Goal: Transaction & Acquisition: Purchase product/service

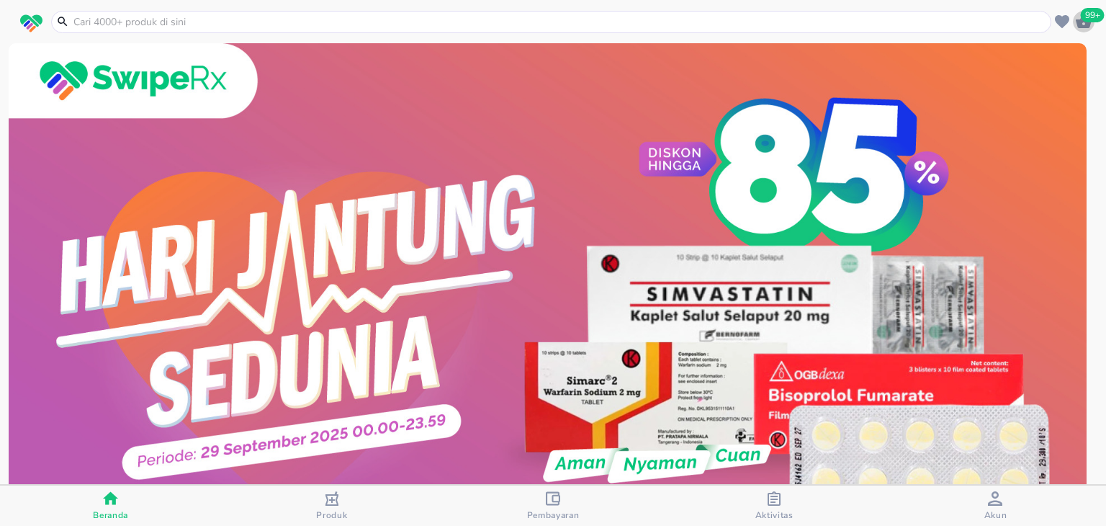
click at [1077, 23] on icon "button" at bounding box center [1084, 21] width 16 height 14
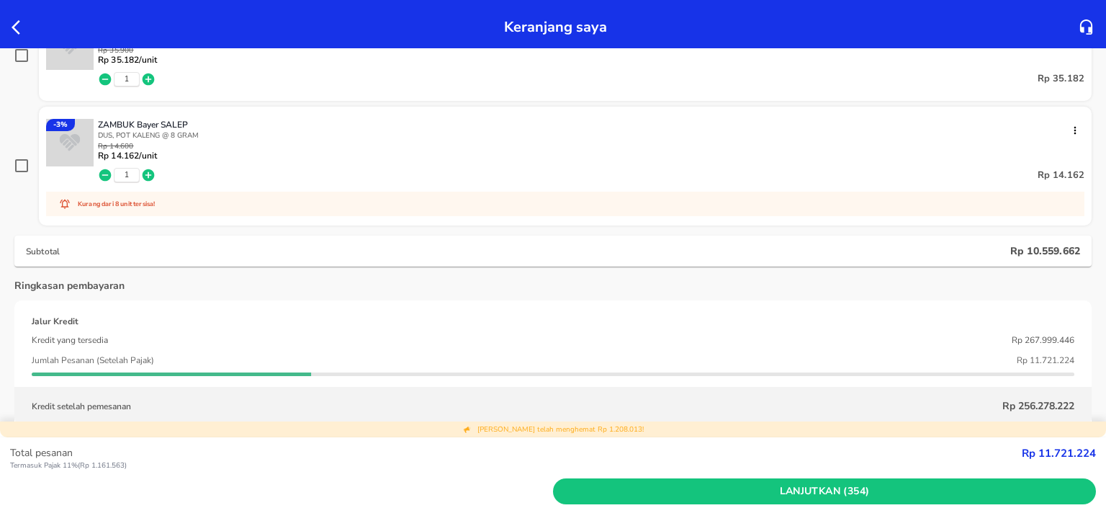
scroll to position [18960, 0]
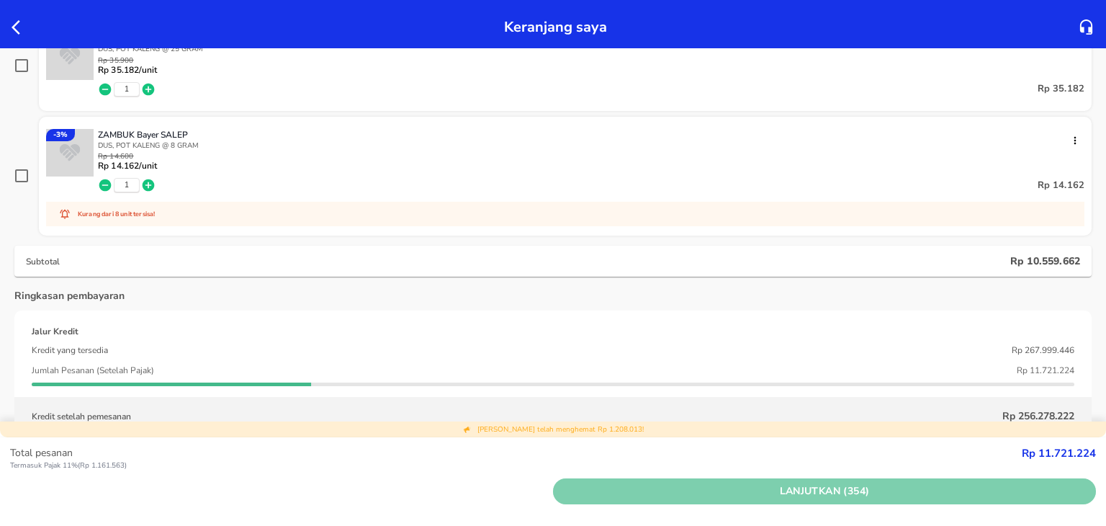
click at [630, 497] on span "Lanjutkan (354)" at bounding box center [825, 492] width 532 height 18
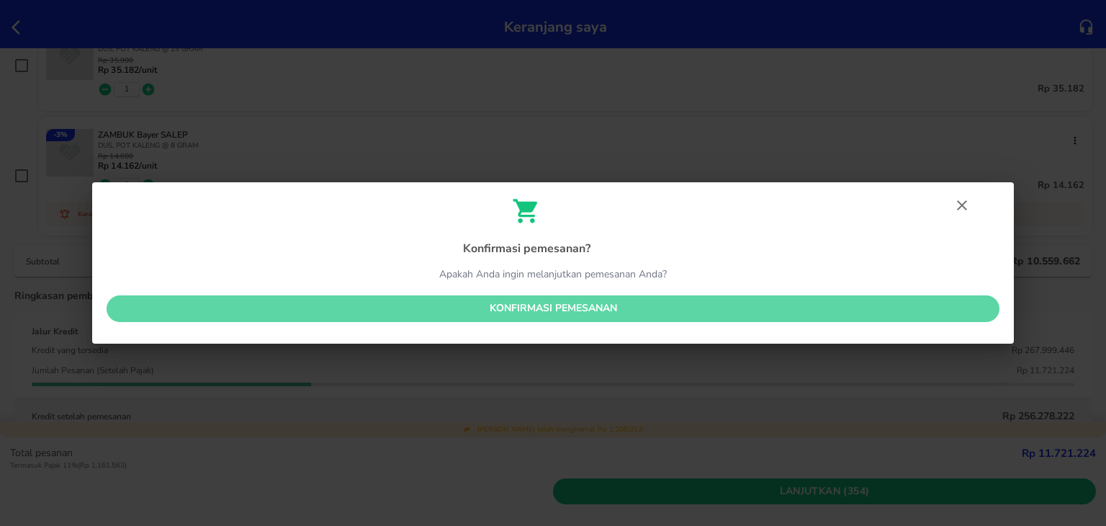
click at [583, 312] on span "Konfirmasi pemesanan" at bounding box center [553, 309] width 870 height 18
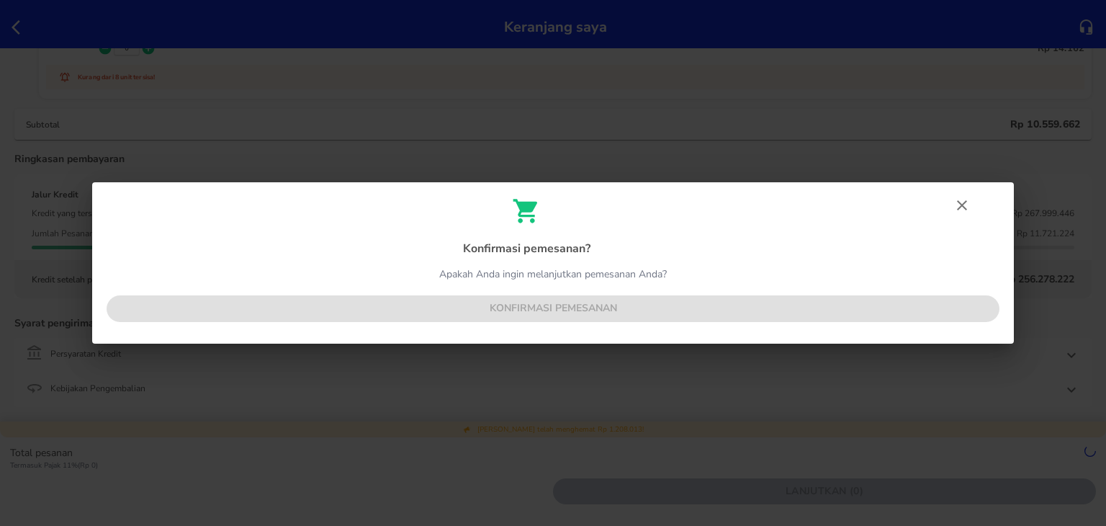
scroll to position [18824, 0]
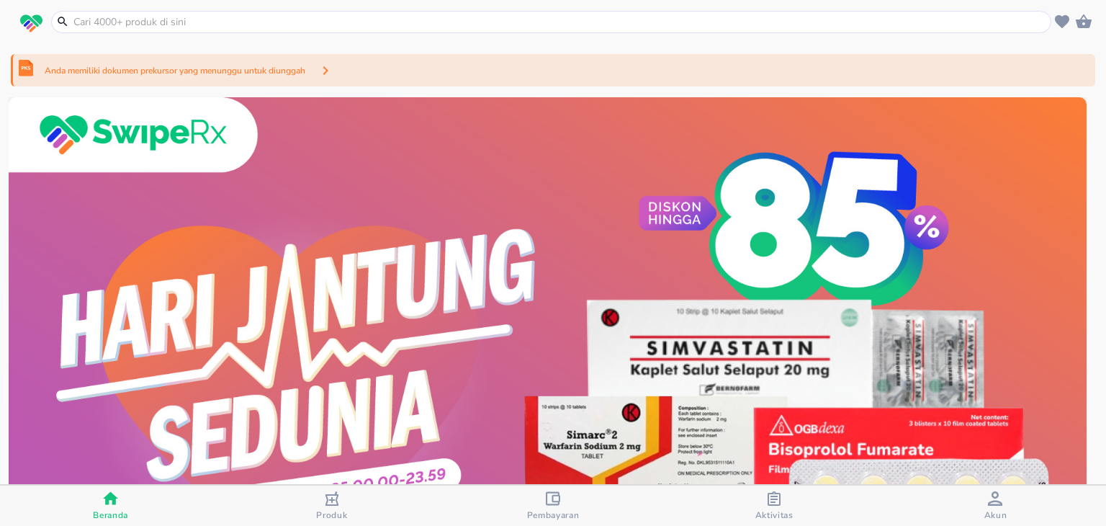
click at [712, 71] on div "Anda memiliki dokumen prekursor yang menunggu untuk diunggah" at bounding box center [553, 70] width 1085 height 32
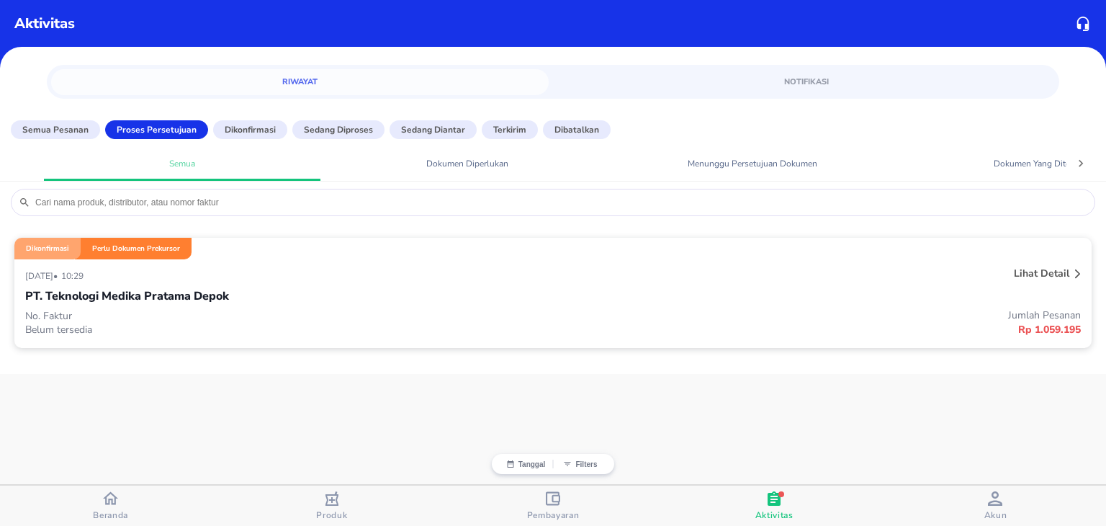
click at [795, 231] on div "Dikonfirmasi Perlu Dokumen Prekursor 29 September 2025 • 10:29 Lihat detail PT.…" at bounding box center [553, 298] width 1106 height 151
click at [792, 279] on div "Lihat detail" at bounding box center [864, 275] width 440 height 23
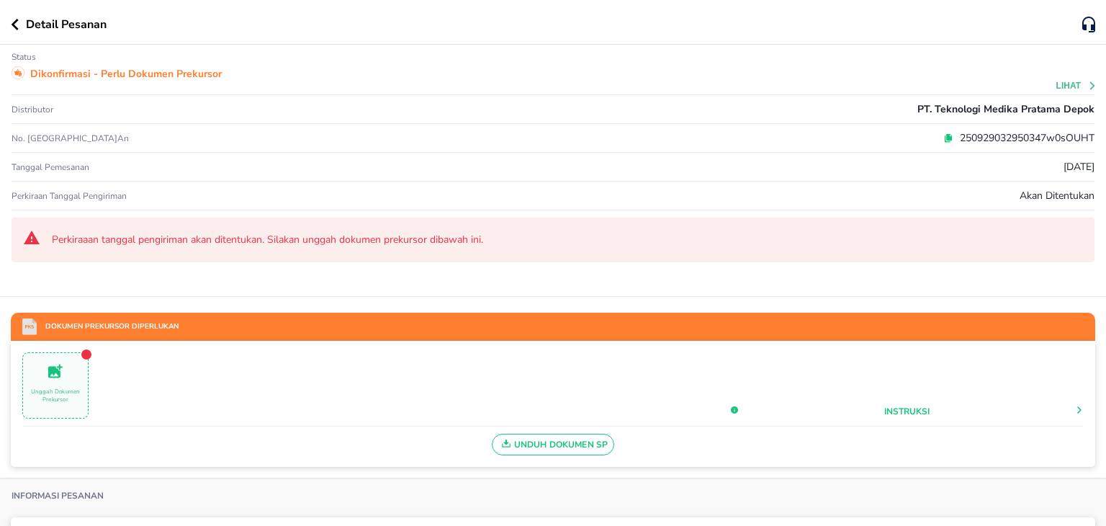
click at [946, 139] on icon at bounding box center [949, 136] width 6 height 6
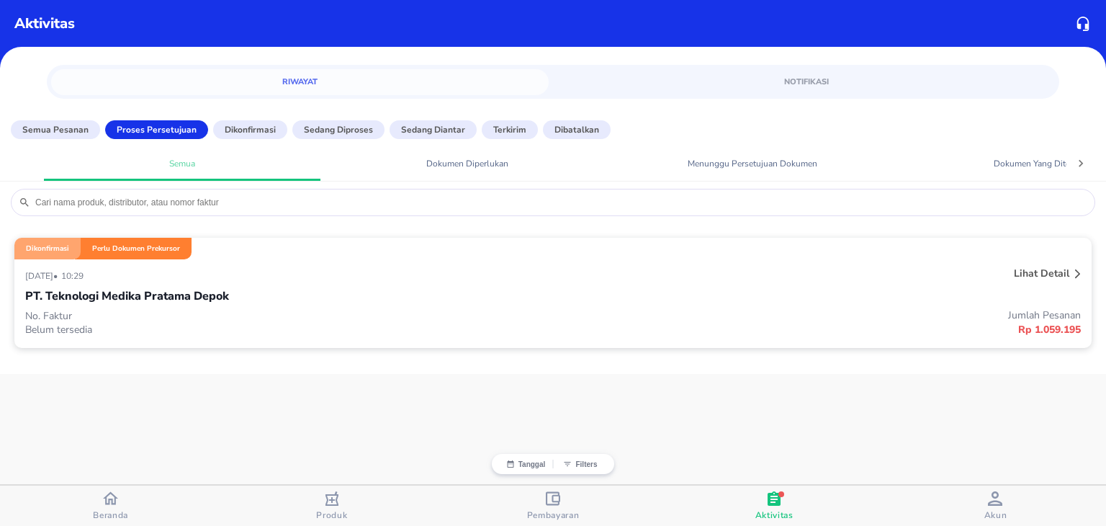
click at [378, 287] on div "PT. Teknologi Medika Pratama Depok" at bounding box center [553, 296] width 1056 height 24
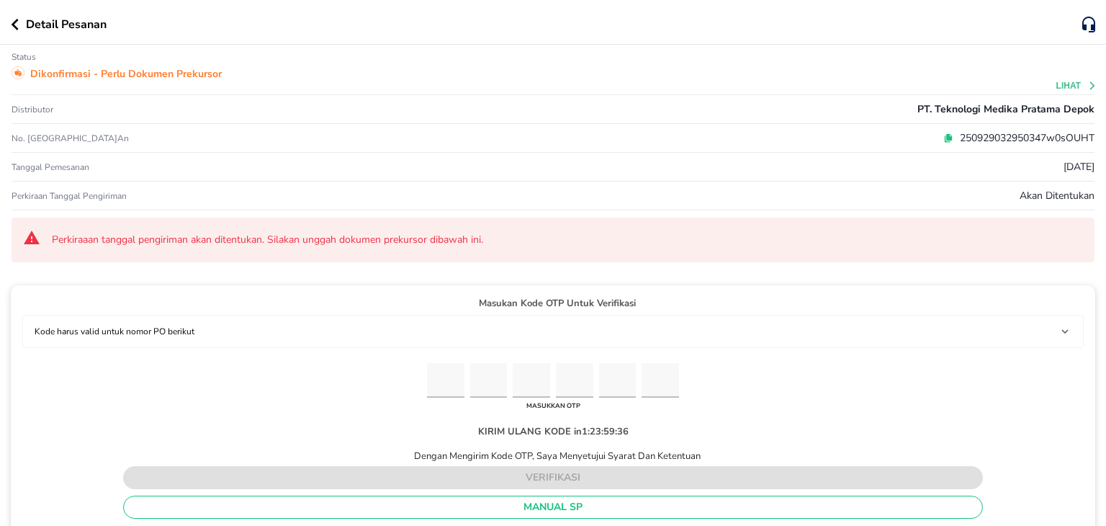
click at [429, 380] on input "Please enter OTP character 1" at bounding box center [445, 380] width 37 height 35
paste input "2"
type input "4"
type input "1"
type input "7"
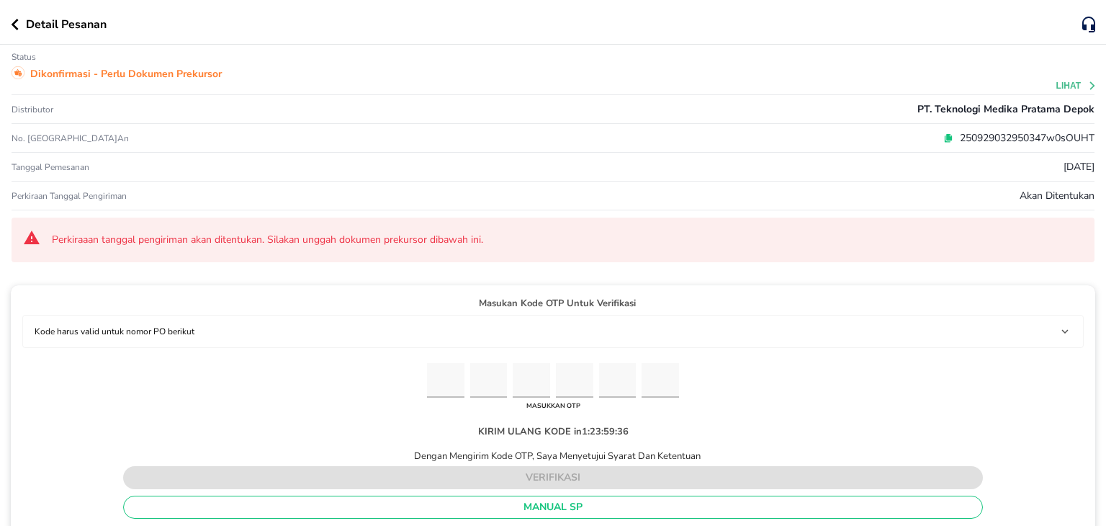
type input "1"
type input "4"
type input "2"
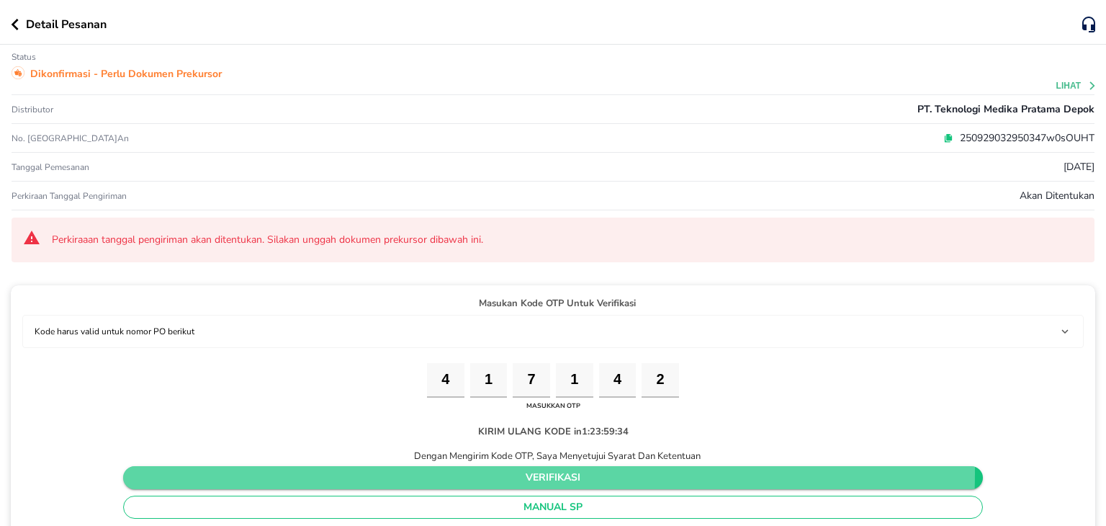
click at [458, 470] on span "verifikasi" at bounding box center [553, 478] width 837 height 18
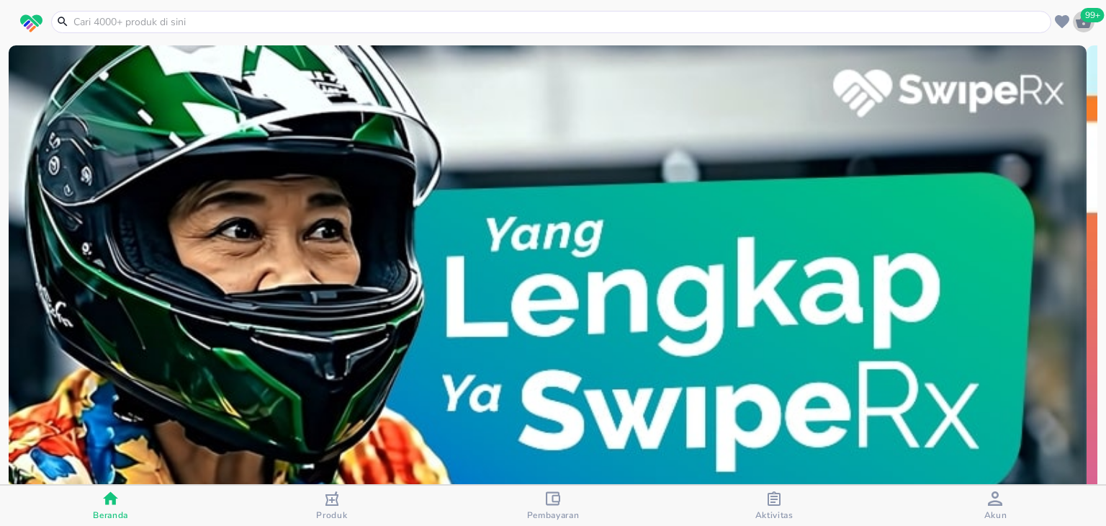
click at [1091, 21] on span "99+" at bounding box center [1093, 15] width 24 height 14
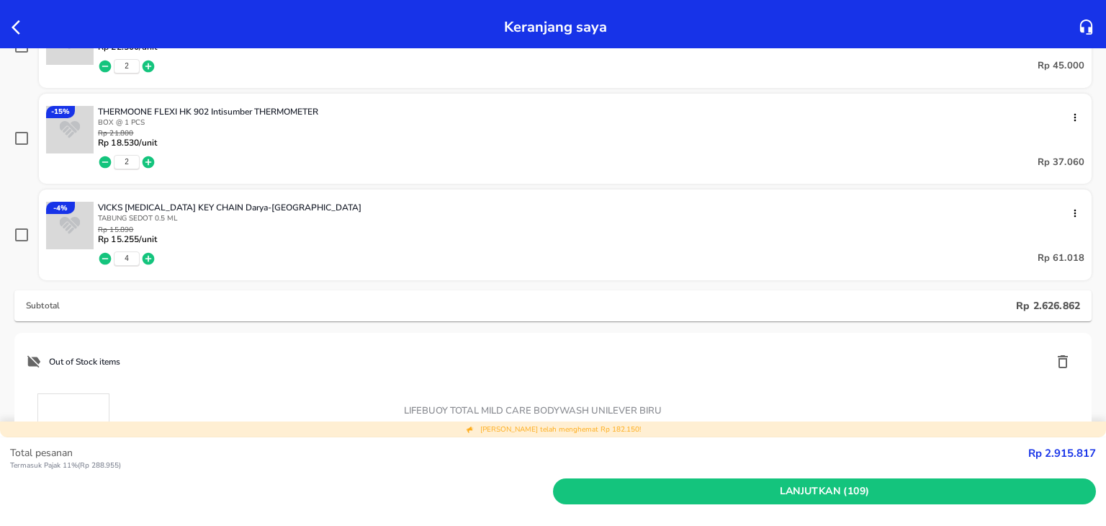
scroll to position [6142, 0]
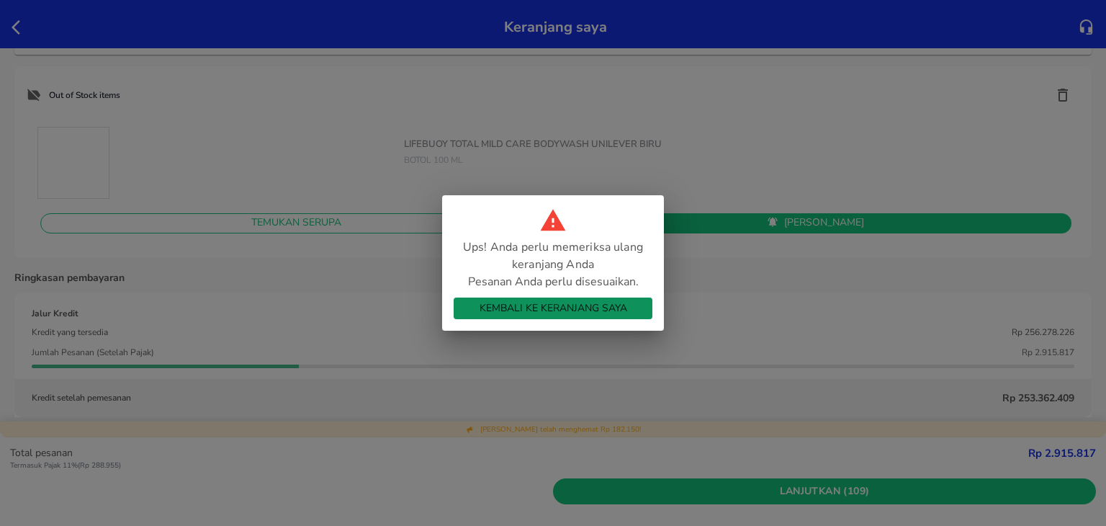
click at [598, 310] on span "Kembali ke Keranjang Saya" at bounding box center [553, 309] width 176 height 18
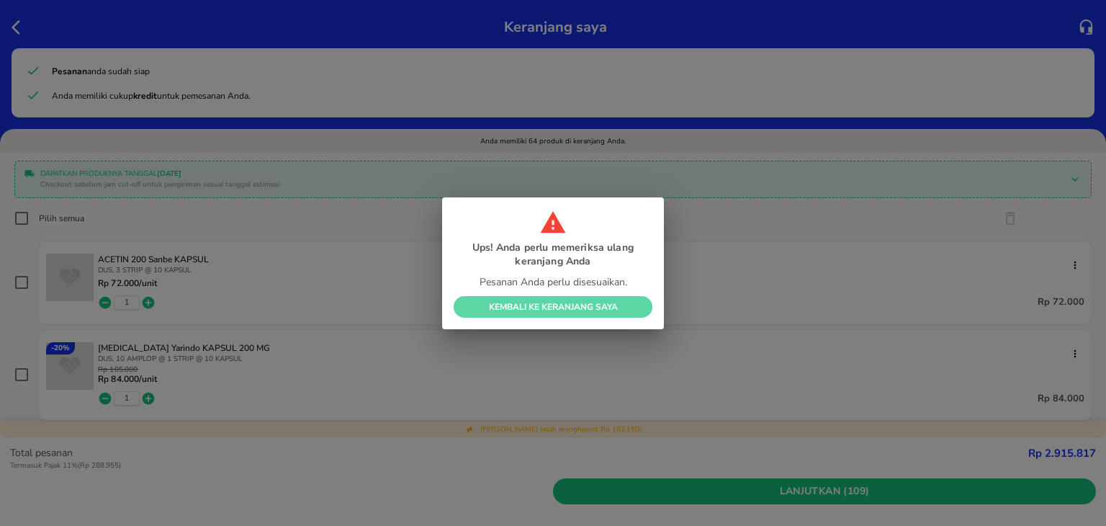
click at [556, 313] on button "Kembali ke Keranjang Saya" at bounding box center [553, 307] width 199 height 22
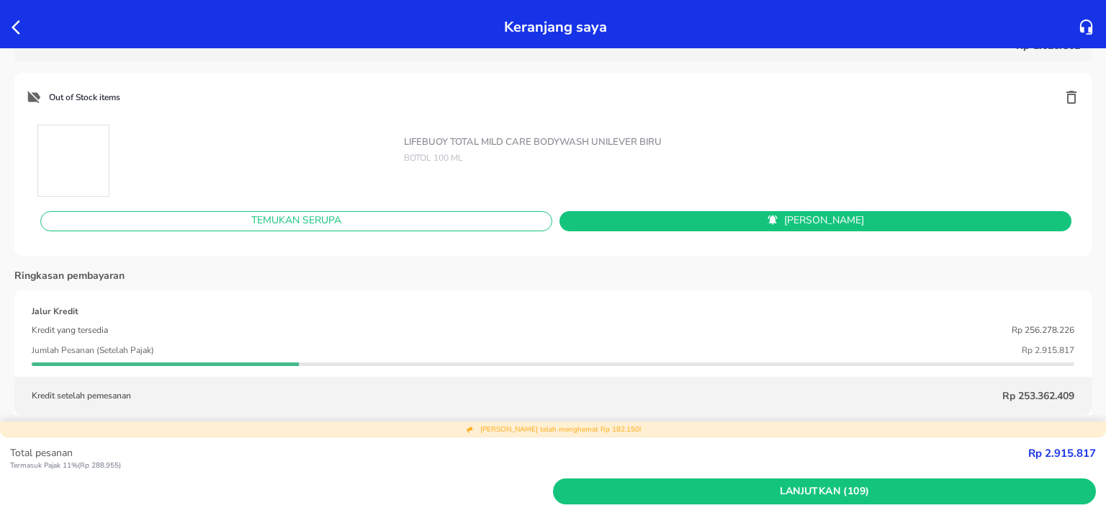
scroll to position [6102, 0]
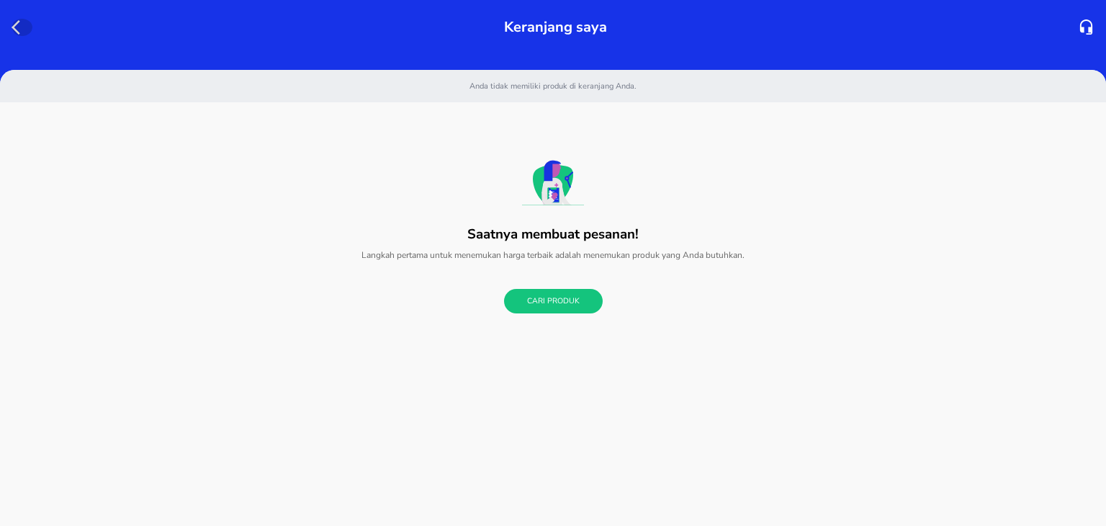
click at [14, 28] on icon "button" at bounding box center [16, 27] width 9 height 14
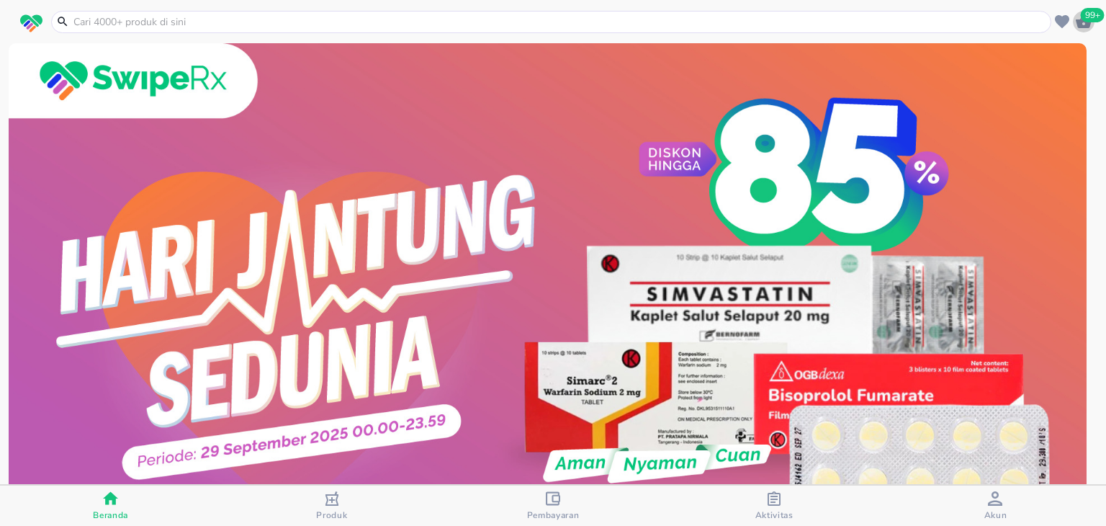
click at [1088, 15] on span "99+" at bounding box center [1093, 15] width 24 height 14
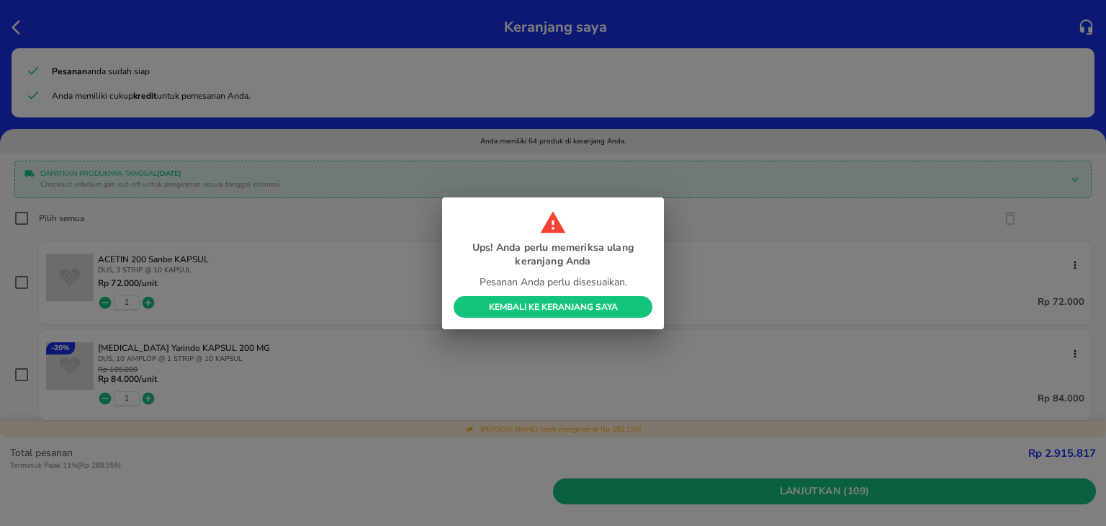
click at [551, 310] on span "Kembali ke Keranjang Saya" at bounding box center [553, 307] width 176 height 12
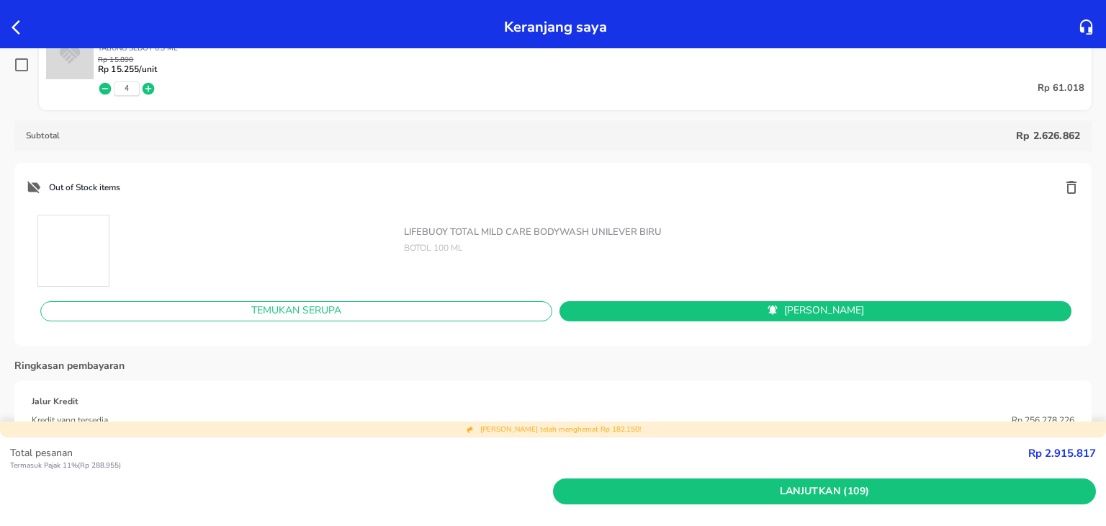
scroll to position [6012, 0]
